Goal: Task Accomplishment & Management: Manage account settings

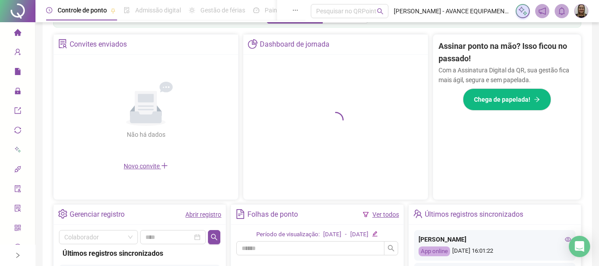
scroll to position [293, 0]
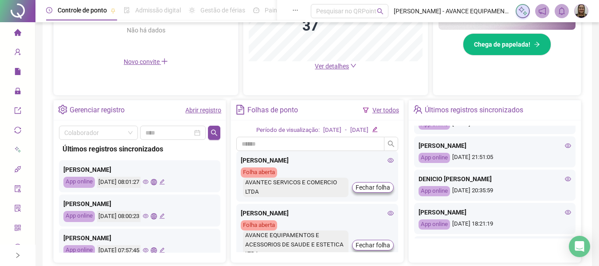
scroll to position [177, 0]
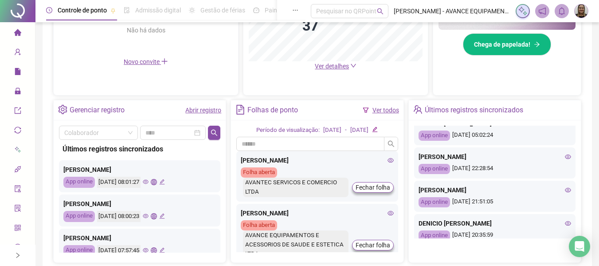
click at [565, 154] on icon "eye" at bounding box center [568, 156] width 6 height 6
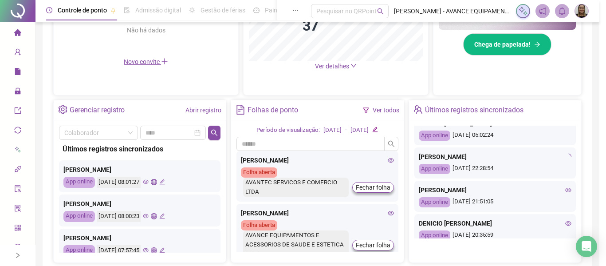
type input "**********"
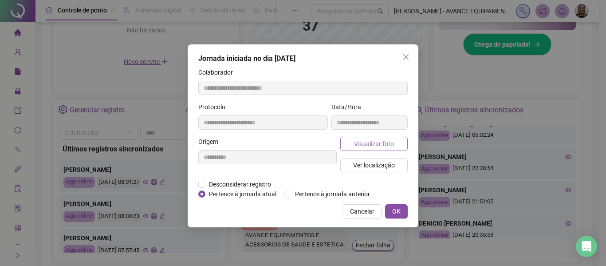
click at [392, 144] on span "Visualizar foto" at bounding box center [374, 144] width 40 height 10
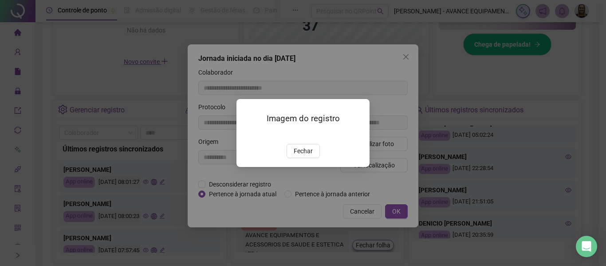
click at [247, 134] on img at bounding box center [247, 134] width 0 height 0
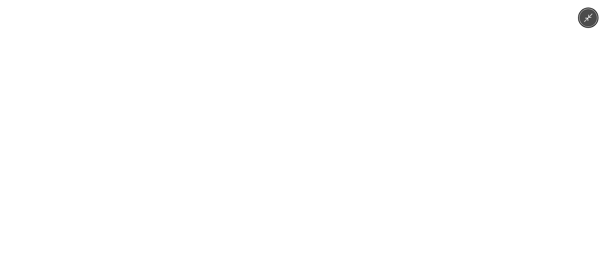
click at [436, 155] on div at bounding box center [303, 133] width 606 height 266
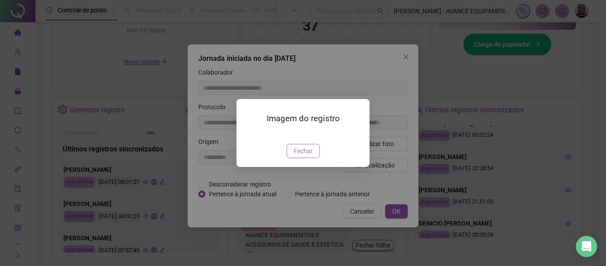
click at [304, 156] on span "Fechar" at bounding box center [303, 151] width 19 height 10
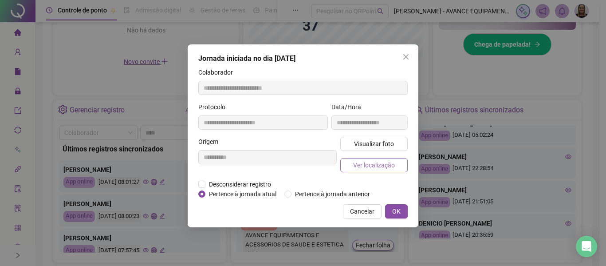
click at [373, 168] on span "Ver localização" at bounding box center [374, 165] width 42 height 10
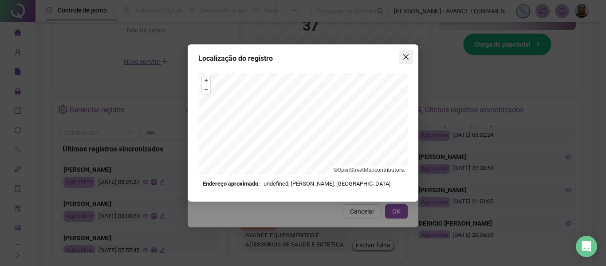
click at [405, 57] on icon "close" at bounding box center [405, 56] width 5 height 5
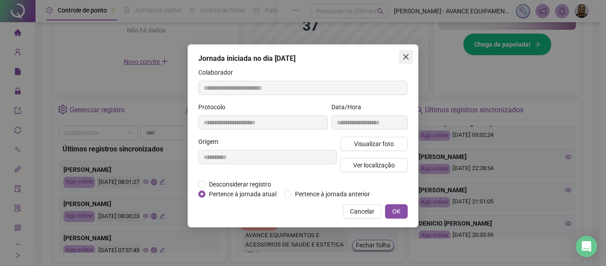
click at [406, 55] on icon "close" at bounding box center [405, 56] width 7 height 7
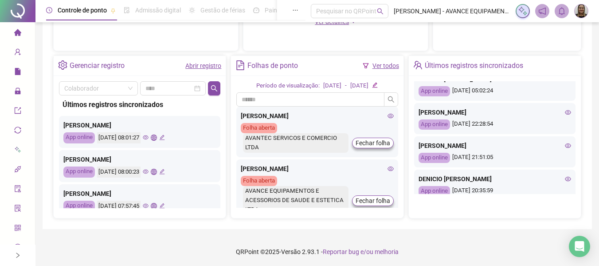
scroll to position [162, 0]
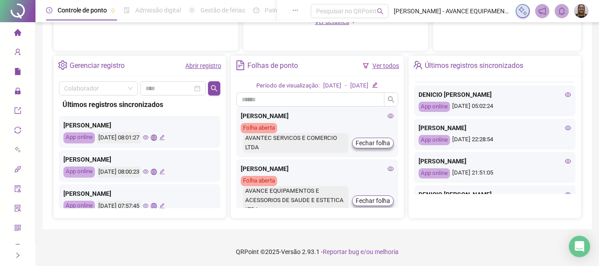
click at [565, 127] on icon "eye" at bounding box center [568, 127] width 6 height 4
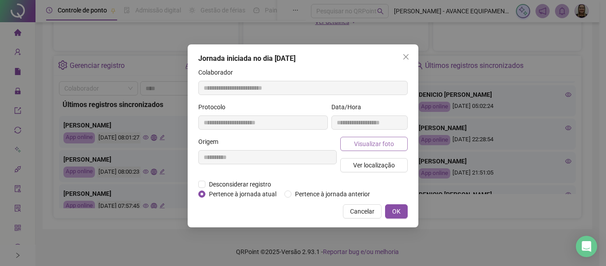
click at [353, 144] on button "Visualizar foto" at bounding box center [373, 144] width 67 height 14
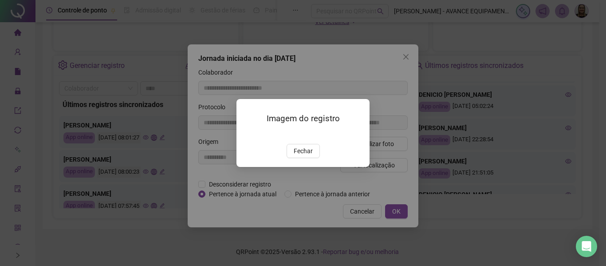
click at [247, 134] on img at bounding box center [247, 134] width 0 height 0
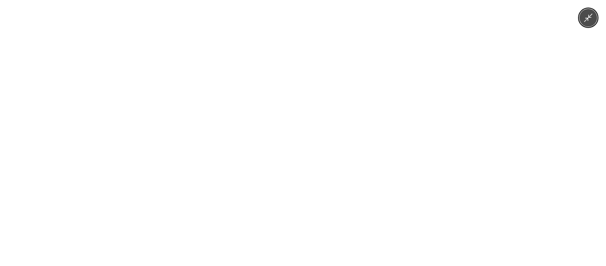
click at [466, 151] on div at bounding box center [303, 133] width 606 height 266
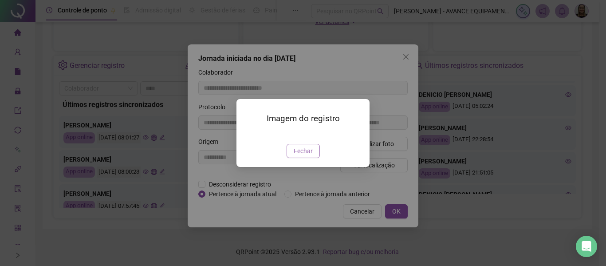
click at [307, 156] on span "Fechar" at bounding box center [303, 151] width 19 height 10
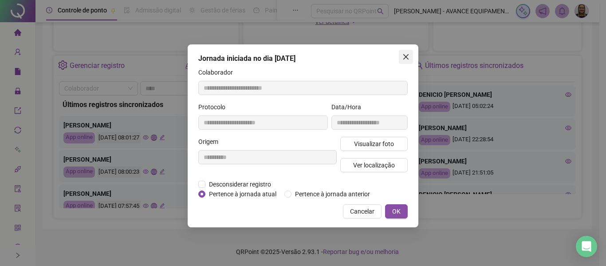
click at [411, 54] on span "Close" at bounding box center [406, 56] width 14 height 7
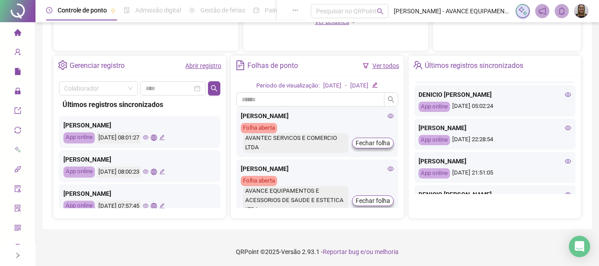
click at [565, 158] on icon "eye" at bounding box center [568, 161] width 6 height 6
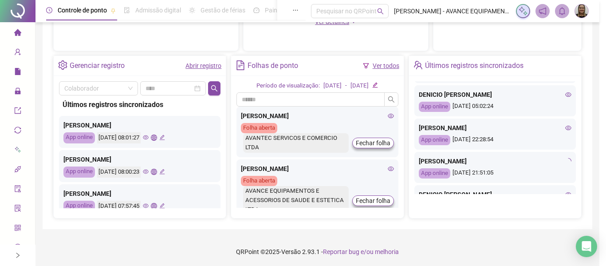
type input "**********"
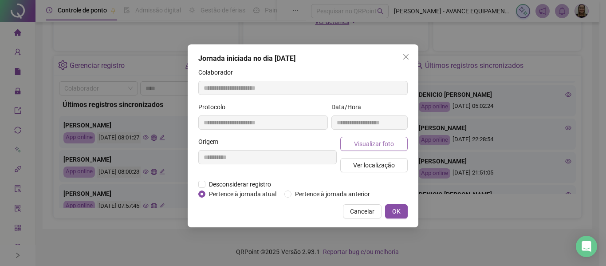
click at [363, 145] on span "Visualizar foto" at bounding box center [374, 144] width 40 height 10
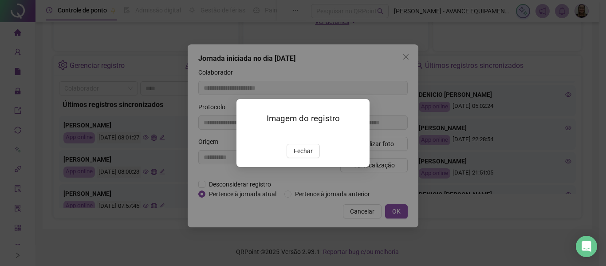
click at [247, 134] on img at bounding box center [247, 134] width 0 height 0
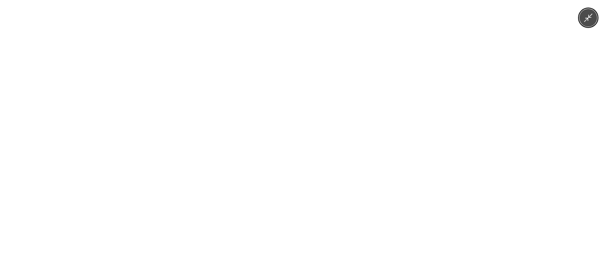
click at [497, 118] on div at bounding box center [303, 133] width 606 height 266
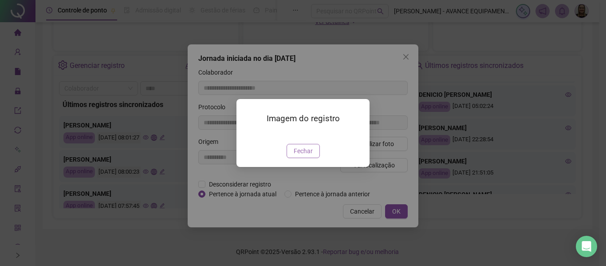
click at [304, 156] on span "Fechar" at bounding box center [303, 151] width 19 height 10
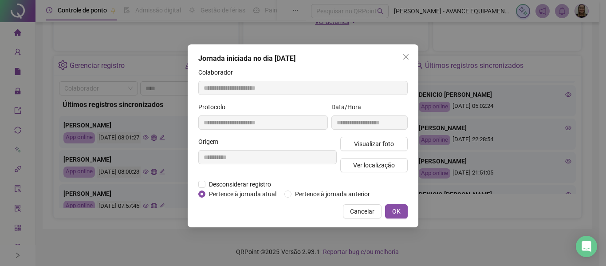
click at [402, 54] on span "Close" at bounding box center [406, 56] width 14 height 7
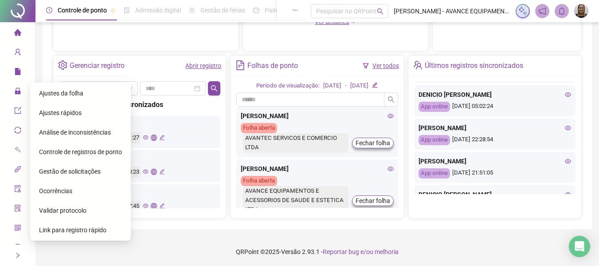
drag, startPoint x: 68, startPoint y: 95, endPoint x: 134, endPoint y: 73, distance: 69.8
click at [68, 95] on span "Ajustes da folha" at bounding box center [61, 93] width 44 height 7
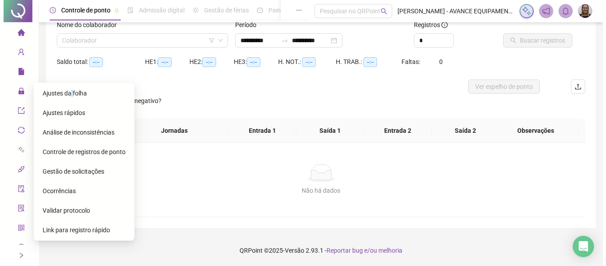
scroll to position [62, 0]
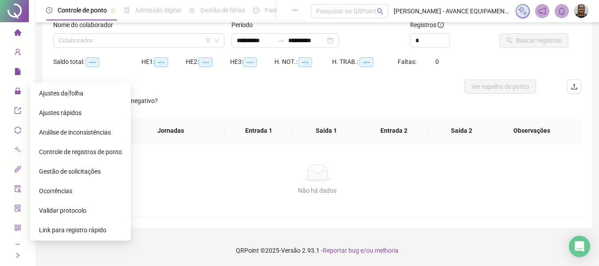
type input "**********"
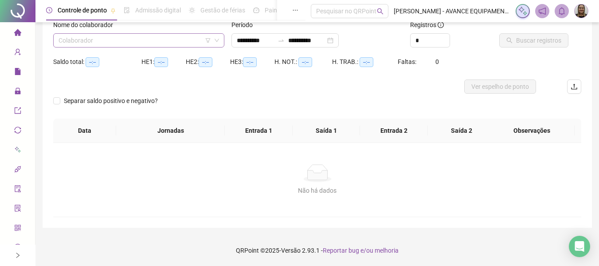
click at [137, 41] on input "search" at bounding box center [135, 40] width 153 height 13
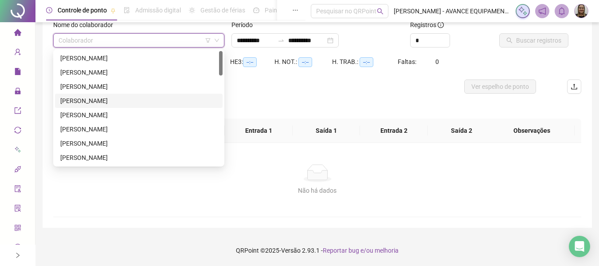
drag, startPoint x: 103, startPoint y: 101, endPoint x: 240, endPoint y: 53, distance: 145.1
click at [107, 100] on div "[PERSON_NAME]" at bounding box center [138, 101] width 157 height 10
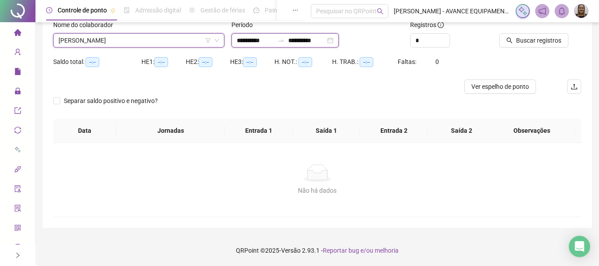
click at [251, 41] on input "**********" at bounding box center [255, 40] width 37 height 10
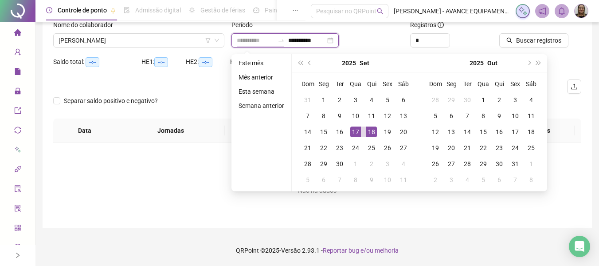
type input "**********"
click at [351, 130] on div "17" at bounding box center [355, 131] width 11 height 11
click at [352, 130] on div "17" at bounding box center [355, 131] width 11 height 11
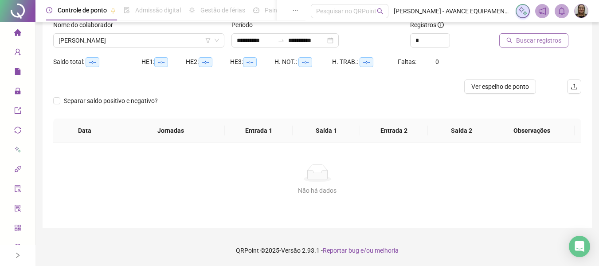
click at [526, 44] on span "Buscar registros" at bounding box center [538, 40] width 45 height 10
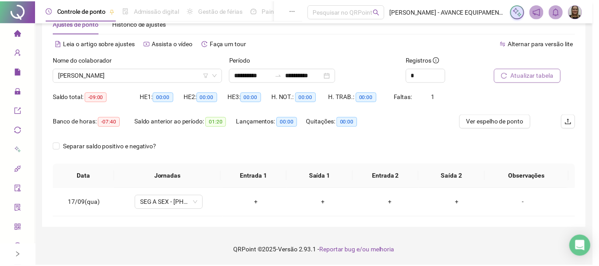
scroll to position [27, 0]
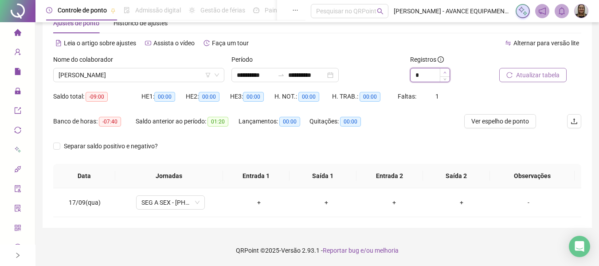
type input "*"
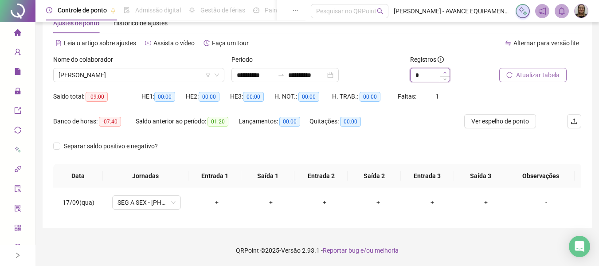
click at [444, 71] on icon "up" at bounding box center [444, 72] width 3 height 3
click at [519, 74] on span "Atualizar tabela" at bounding box center [537, 75] width 43 height 10
click at [251, 75] on input "**********" at bounding box center [255, 75] width 37 height 10
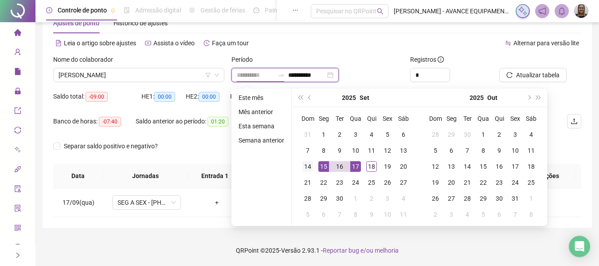
type input "**********"
click at [304, 165] on div "14" at bounding box center [307, 166] width 11 height 11
type input "**********"
click at [353, 165] on div "17" at bounding box center [355, 166] width 11 height 11
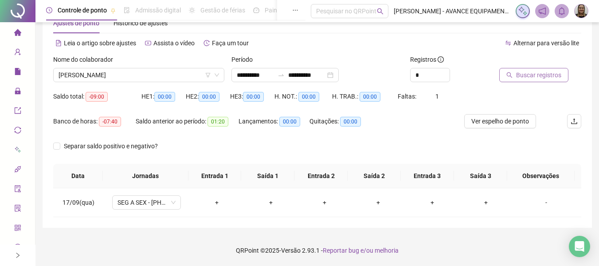
click at [512, 74] on icon "search" at bounding box center [509, 75] width 6 height 6
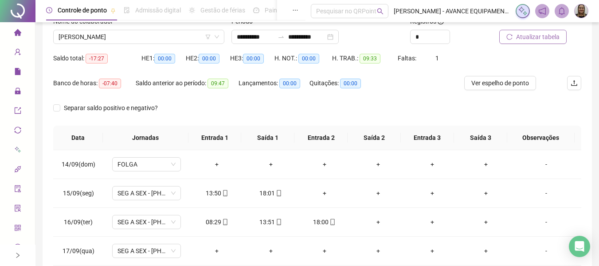
scroll to position [114, 0]
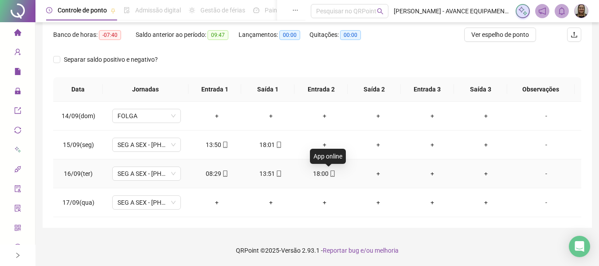
click at [331, 174] on icon "mobile" at bounding box center [333, 173] width 4 height 6
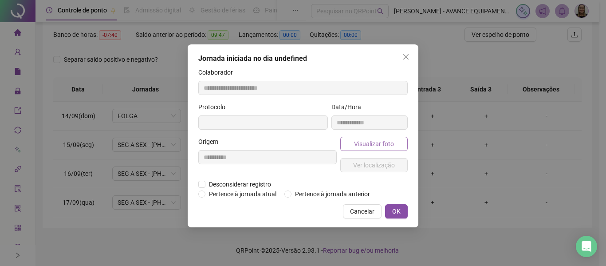
click at [363, 149] on button "Visualizar foto" at bounding box center [373, 144] width 67 height 14
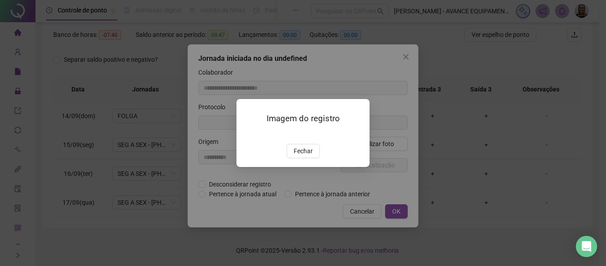
click at [299, 151] on span "Fechar" at bounding box center [303, 151] width 19 height 10
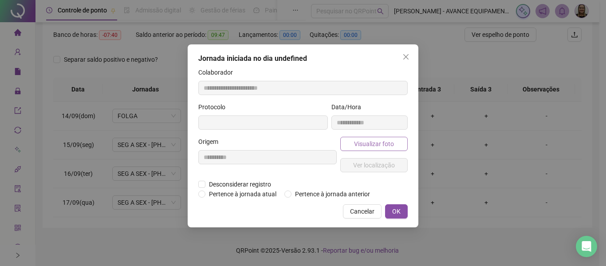
click at [365, 145] on span "Visualizar foto" at bounding box center [374, 144] width 40 height 10
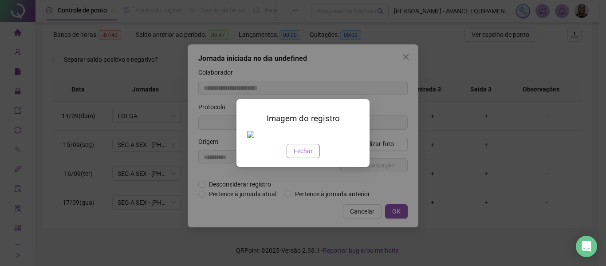
click at [303, 153] on span "Fechar" at bounding box center [303, 151] width 19 height 10
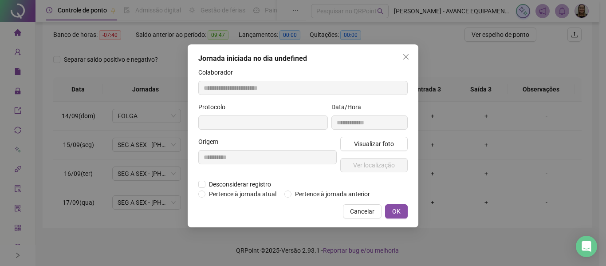
type input "**********"
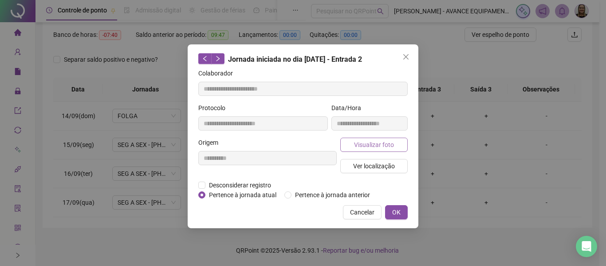
click at [377, 145] on span "Visualizar foto" at bounding box center [374, 145] width 40 height 10
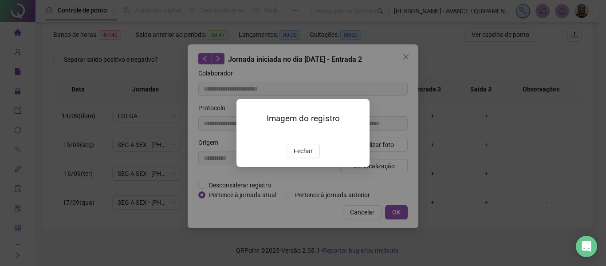
click at [247, 134] on img at bounding box center [247, 134] width 0 height 0
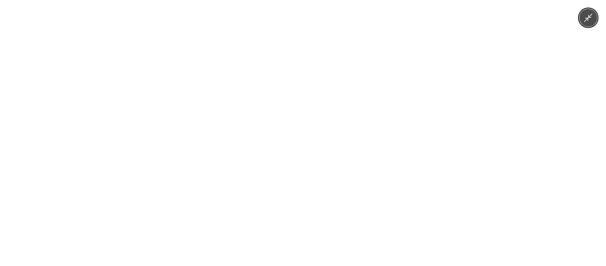
click at [437, 86] on img at bounding box center [303, 133] width 574 height 266
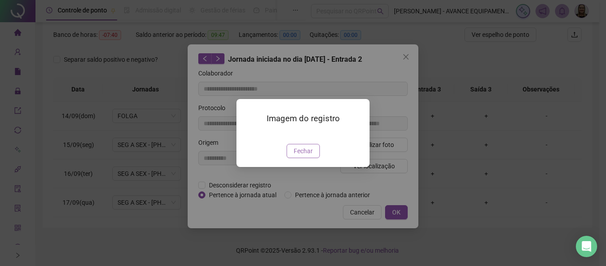
click at [300, 156] on span "Fechar" at bounding box center [303, 151] width 19 height 10
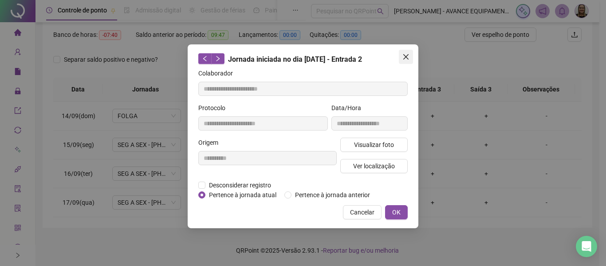
click at [411, 59] on span "Close" at bounding box center [406, 56] width 14 height 7
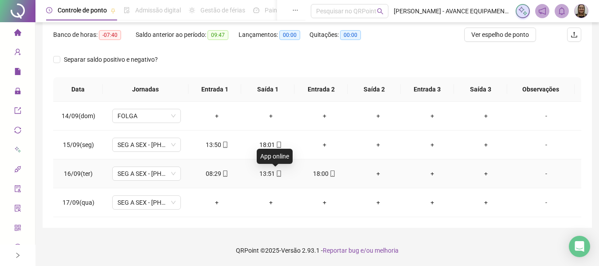
click at [276, 172] on icon "mobile" at bounding box center [279, 173] width 6 height 6
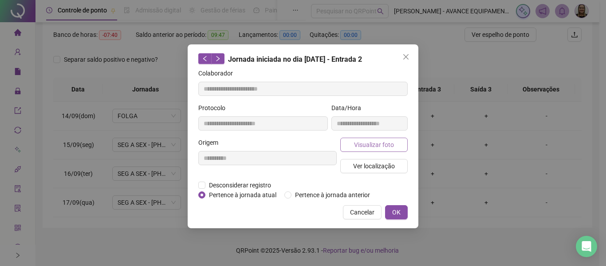
click at [363, 140] on span "Visualizar foto" at bounding box center [374, 145] width 40 height 10
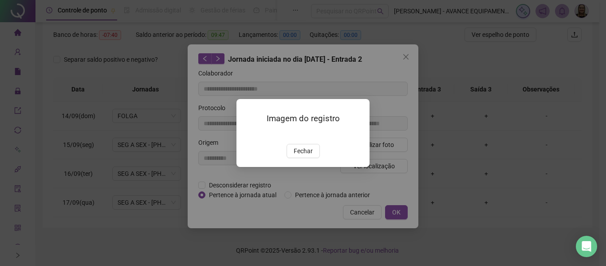
type input "**********"
click at [306, 156] on span "Fechar" at bounding box center [303, 151] width 19 height 10
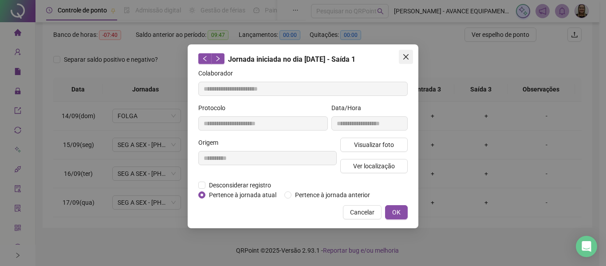
click at [403, 52] on button "Close" at bounding box center [406, 57] width 14 height 14
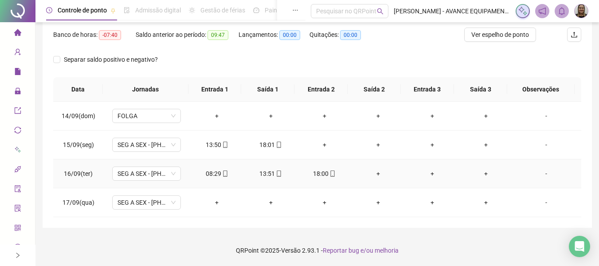
click at [223, 174] on icon "mobile" at bounding box center [225, 173] width 6 height 6
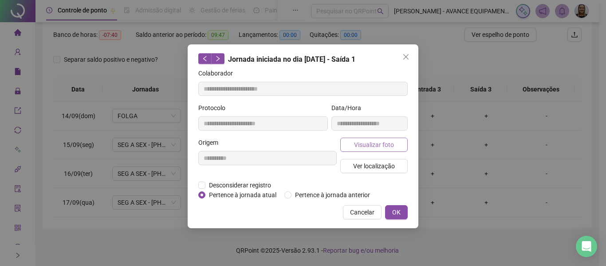
click at [375, 145] on span "Visualizar foto" at bounding box center [374, 145] width 40 height 10
type input "**********"
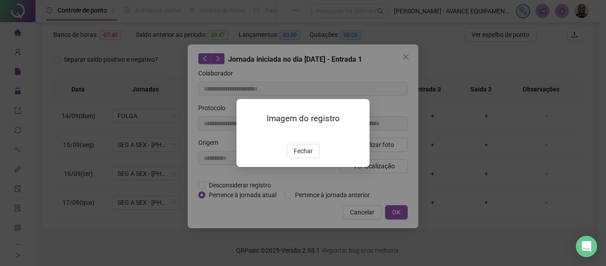
click at [247, 134] on img at bounding box center [247, 134] width 0 height 0
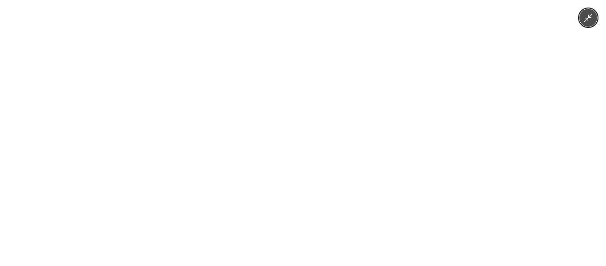
click at [479, 135] on div at bounding box center [303, 133] width 606 height 266
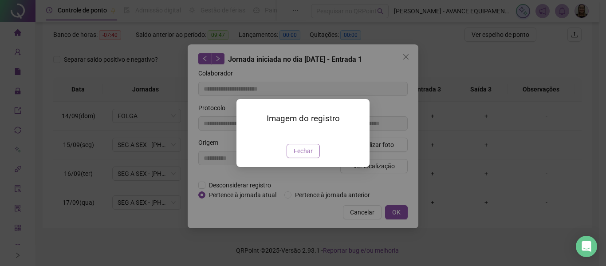
click at [310, 156] on span "Fechar" at bounding box center [303, 151] width 19 height 10
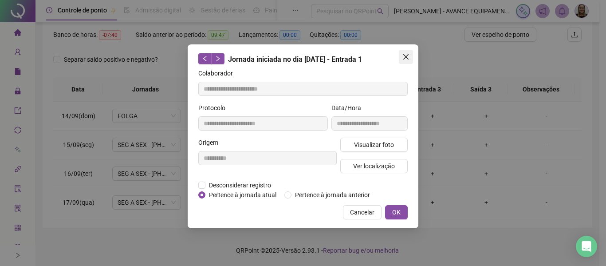
click at [401, 61] on button "Close" at bounding box center [406, 57] width 14 height 14
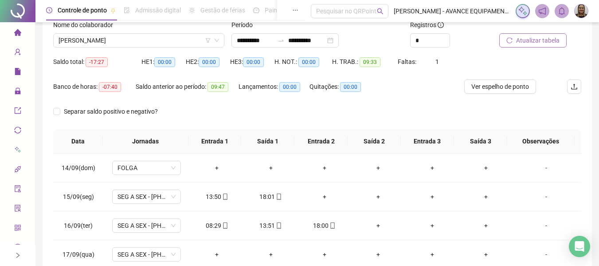
scroll to position [0, 0]
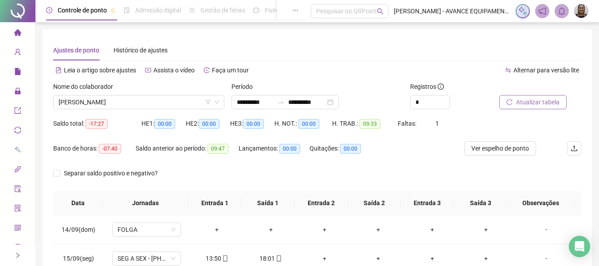
click at [14, 32] on icon "home" at bounding box center [17, 32] width 7 height 7
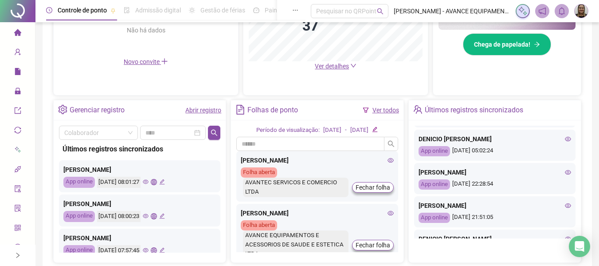
scroll to position [177, 0]
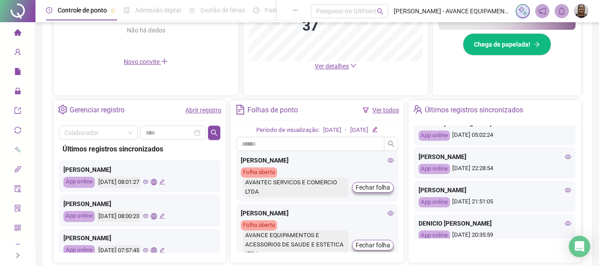
click at [565, 157] on icon "eye" at bounding box center [568, 156] width 6 height 6
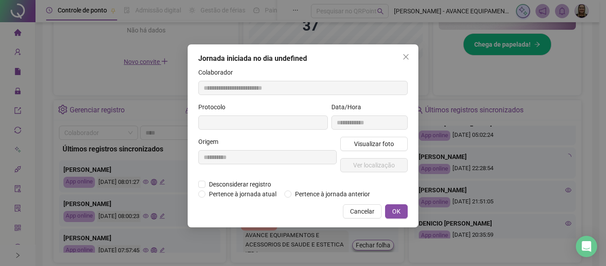
type input "**********"
click at [372, 166] on span "Ver localização" at bounding box center [374, 165] width 42 height 10
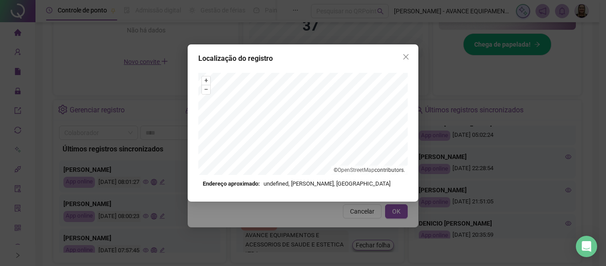
drag, startPoint x: 407, startPoint y: 61, endPoint x: 400, endPoint y: 67, distance: 9.1
click at [407, 61] on button "Close" at bounding box center [406, 57] width 14 height 14
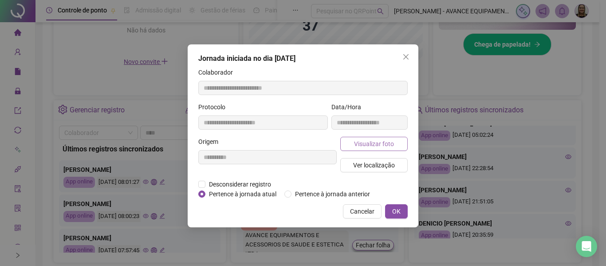
click at [371, 149] on button "Visualizar foto" at bounding box center [373, 144] width 67 height 14
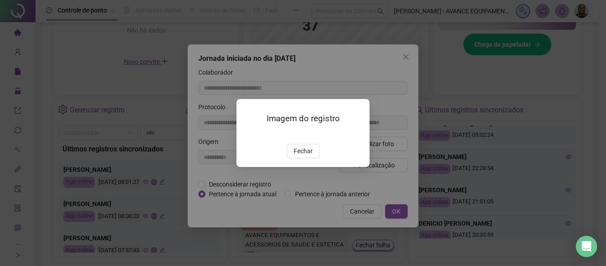
click at [247, 134] on img at bounding box center [247, 134] width 0 height 0
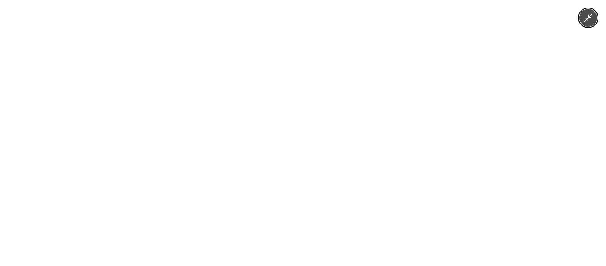
click at [472, 116] on div at bounding box center [303, 133] width 606 height 266
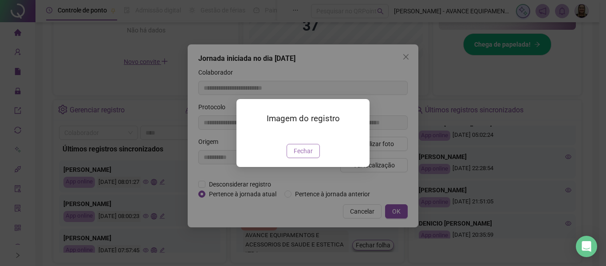
click at [307, 156] on span "Fechar" at bounding box center [303, 151] width 19 height 10
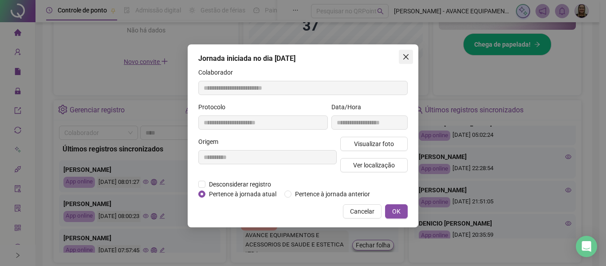
click at [403, 56] on icon "close" at bounding box center [405, 56] width 7 height 7
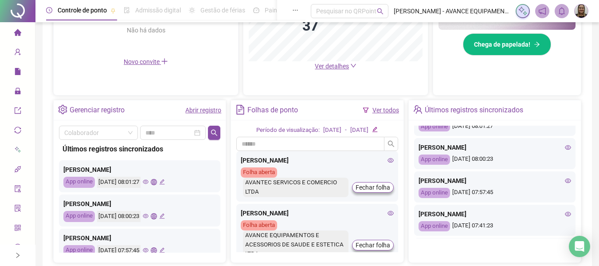
scroll to position [0, 0]
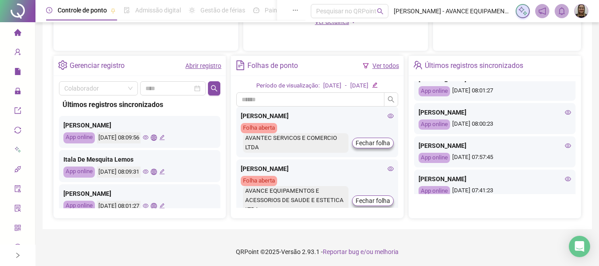
scroll to position [89, 0]
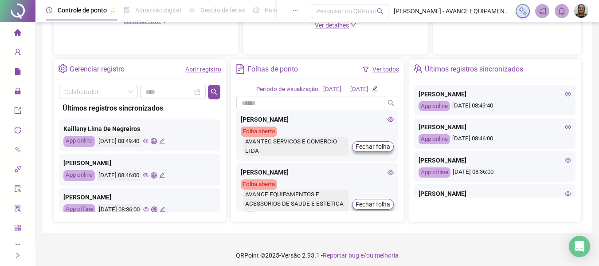
scroll to position [310, 0]
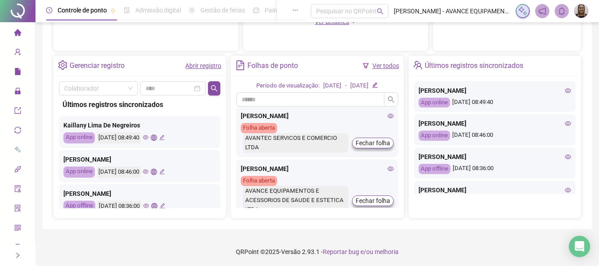
click at [565, 123] on icon "eye" at bounding box center [568, 123] width 6 height 6
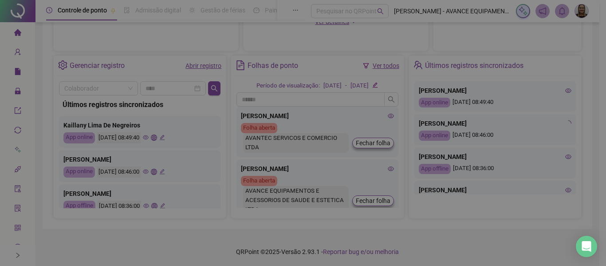
type input "**********"
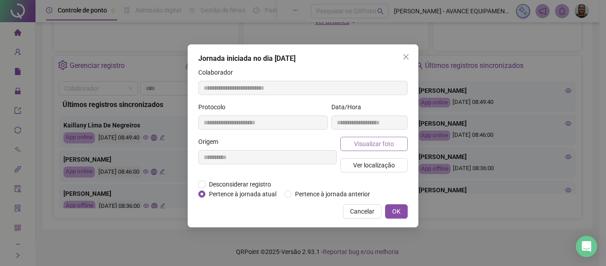
click at [345, 143] on button "Visualizar foto" at bounding box center [373, 144] width 67 height 14
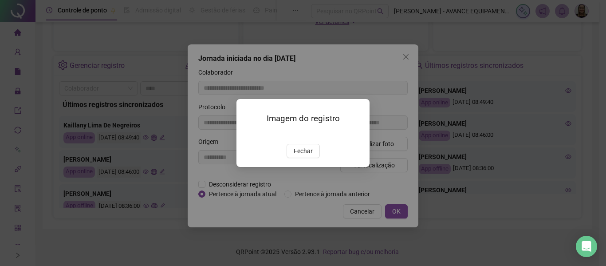
click at [247, 134] on img at bounding box center [247, 134] width 0 height 0
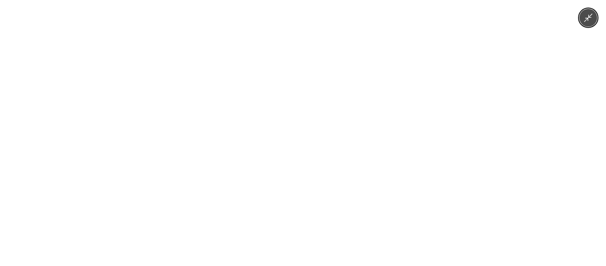
click at [466, 107] on div at bounding box center [303, 133] width 606 height 266
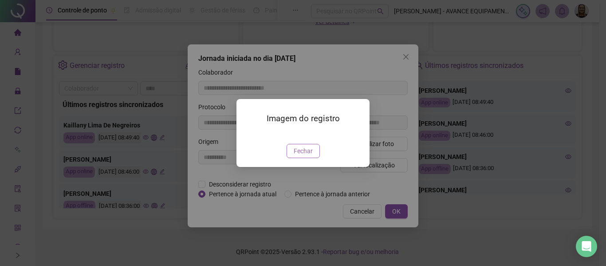
click at [301, 156] on span "Fechar" at bounding box center [303, 151] width 19 height 10
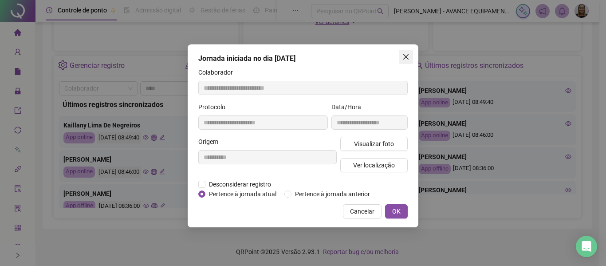
click at [403, 58] on icon "close" at bounding box center [405, 56] width 7 height 7
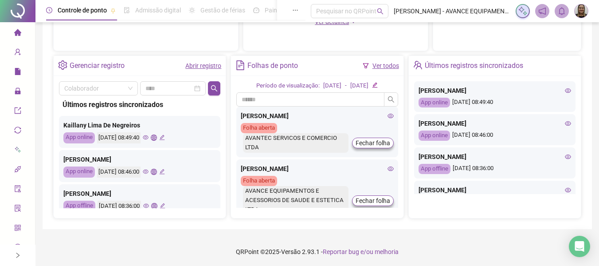
scroll to position [266, 0]
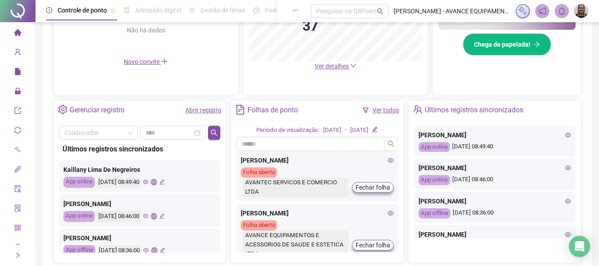
click at [149, 182] on icon "eye" at bounding box center [146, 182] width 6 height 4
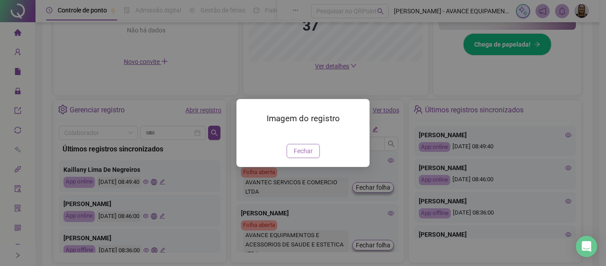
click at [303, 156] on span "Fechar" at bounding box center [303, 151] width 19 height 10
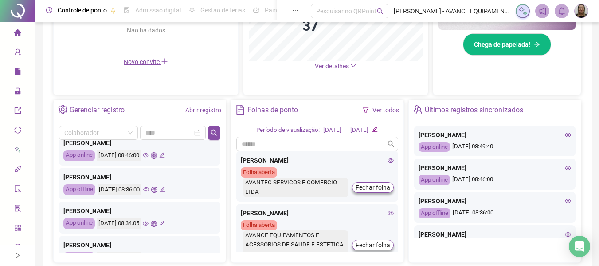
scroll to position [89, 0]
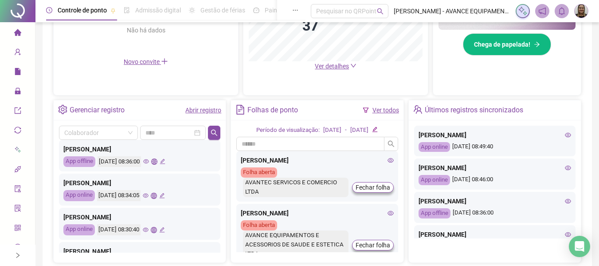
click at [149, 194] on icon "eye" at bounding box center [146, 195] width 6 height 6
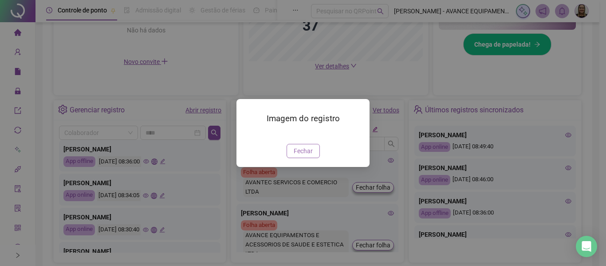
click at [301, 156] on span "Fechar" at bounding box center [303, 151] width 19 height 10
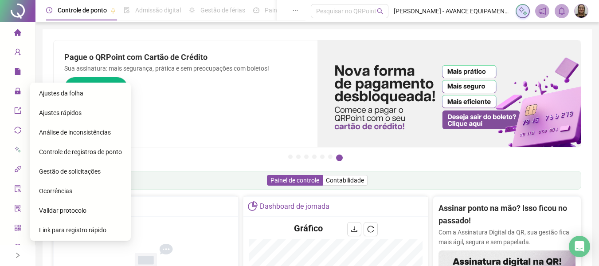
click at [60, 172] on span "Gestão de solicitações" at bounding box center [70, 171] width 62 height 7
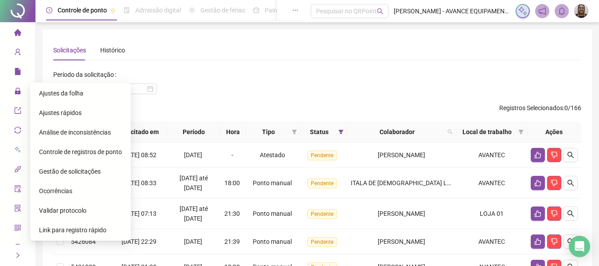
click at [74, 91] on span "Ajustes da folha" at bounding box center [61, 93] width 44 height 7
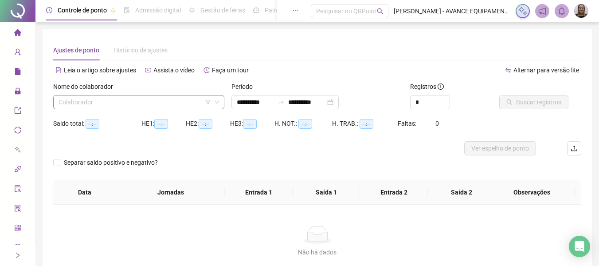
click at [163, 98] on input "search" at bounding box center [135, 101] width 153 height 13
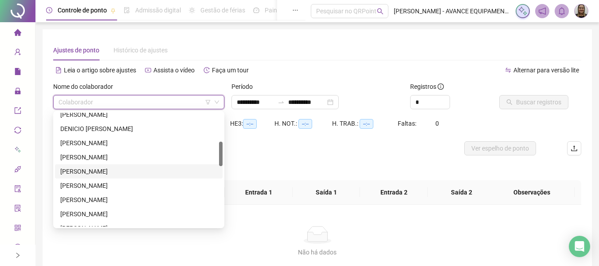
scroll to position [222, 0]
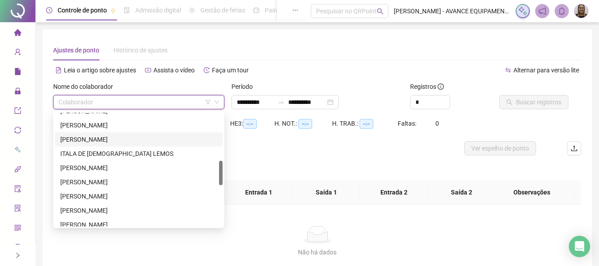
click at [110, 141] on div "IRLYANE MOREIRA ALMEIDA" at bounding box center [138, 139] width 157 height 10
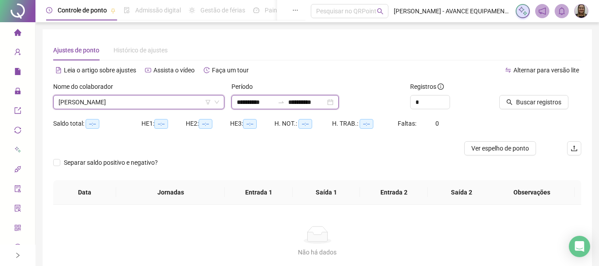
click at [250, 104] on input "**********" at bounding box center [255, 102] width 37 height 10
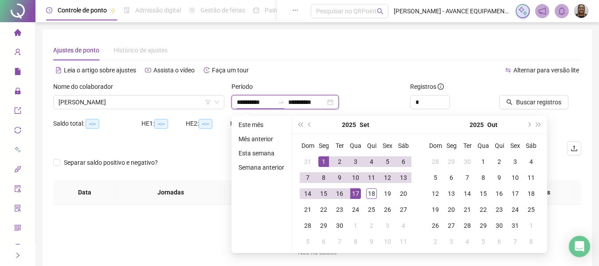
type input "**********"
click at [324, 161] on div "1" at bounding box center [323, 161] width 11 height 11
type input "**********"
click at [359, 194] on div "17" at bounding box center [355, 193] width 11 height 11
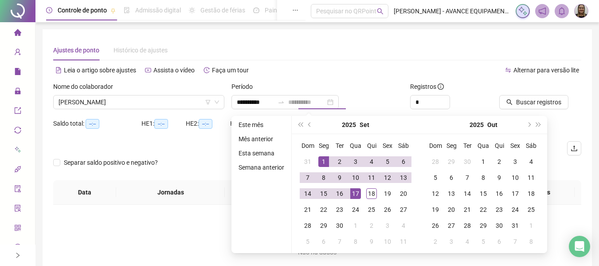
click at [359, 194] on th "Saída 1" at bounding box center [326, 192] width 67 height 24
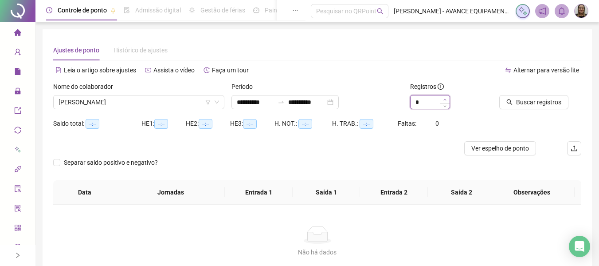
type input "*"
click at [448, 99] on span "Increase Value" at bounding box center [445, 99] width 10 height 8
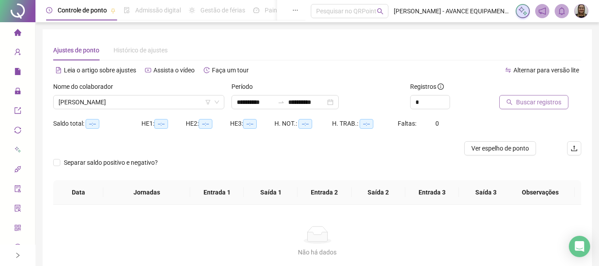
click at [538, 101] on span "Buscar registros" at bounding box center [538, 102] width 45 height 10
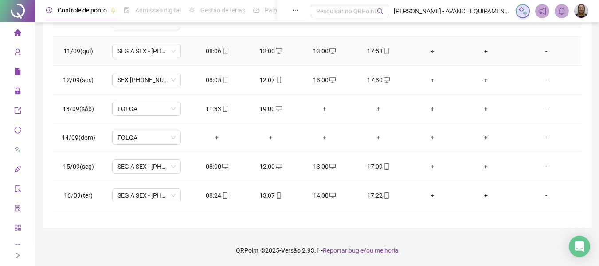
scroll to position [301, 0]
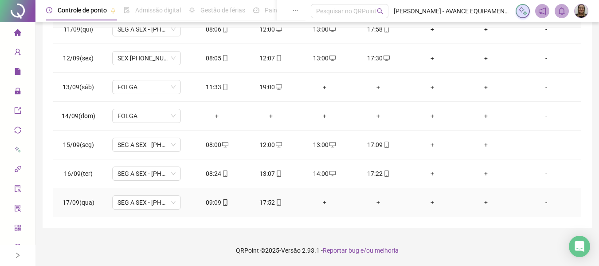
click at [320, 203] on div "+" at bounding box center [324, 202] width 39 height 10
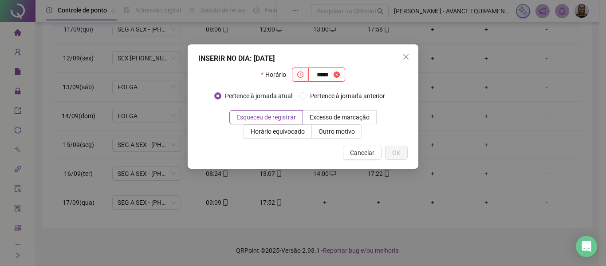
type input "*****"
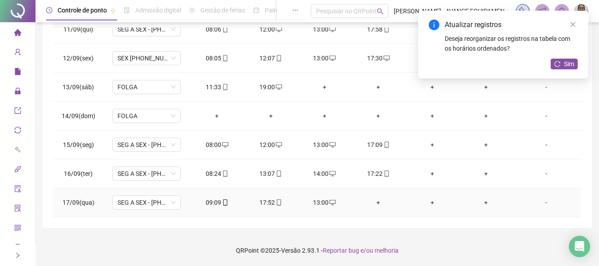
click at [375, 202] on div "+" at bounding box center [378, 202] width 39 height 10
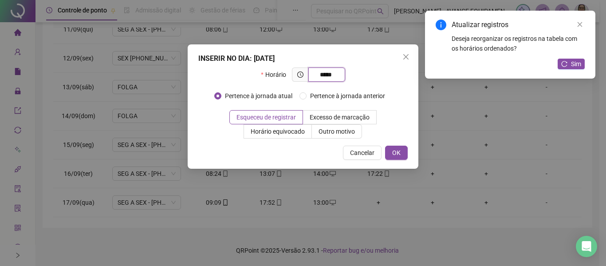
type input "*****"
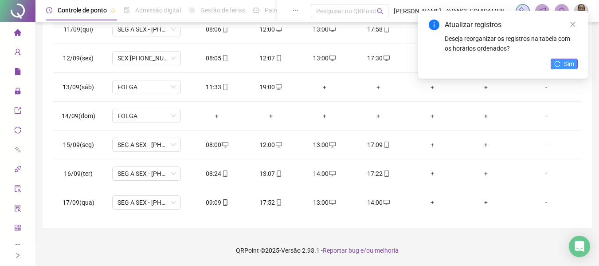
click at [573, 67] on span "Sim" at bounding box center [569, 64] width 10 height 10
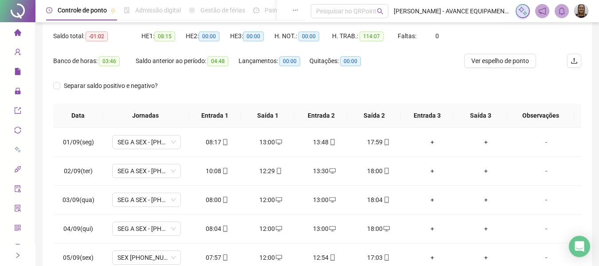
scroll to position [0, 0]
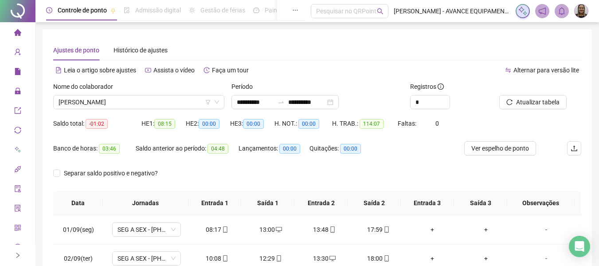
click at [14, 30] on icon "home" at bounding box center [17, 32] width 7 height 7
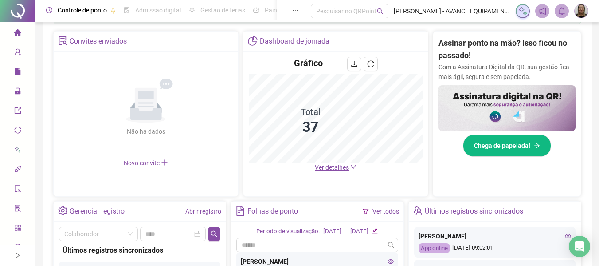
scroll to position [86, 0]
